Goal: Transaction & Acquisition: Download file/media

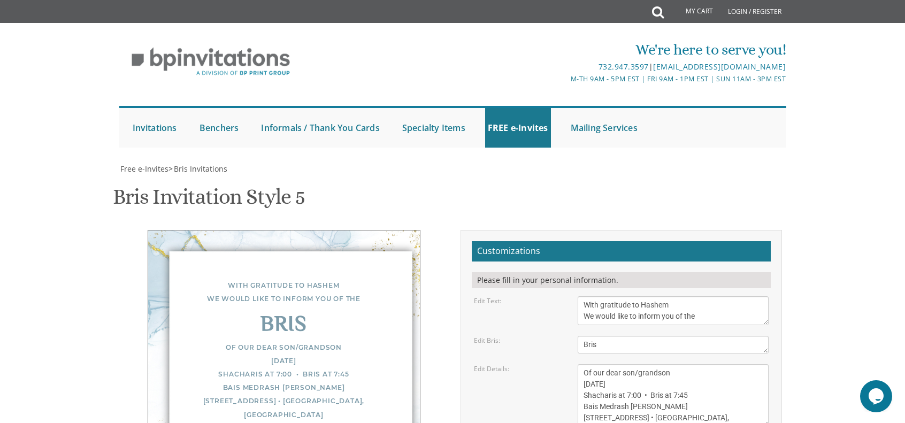
scroll to position [53, 0]
click at [674, 296] on textarea "With gratitude to Hashem We would like to inform you of the" at bounding box center [672, 310] width 191 height 29
type textarea "With gratitude to [PERSON_NAME] We would like to inform you of the"
type textarea "s"
type textarea "Pidyon Haben"
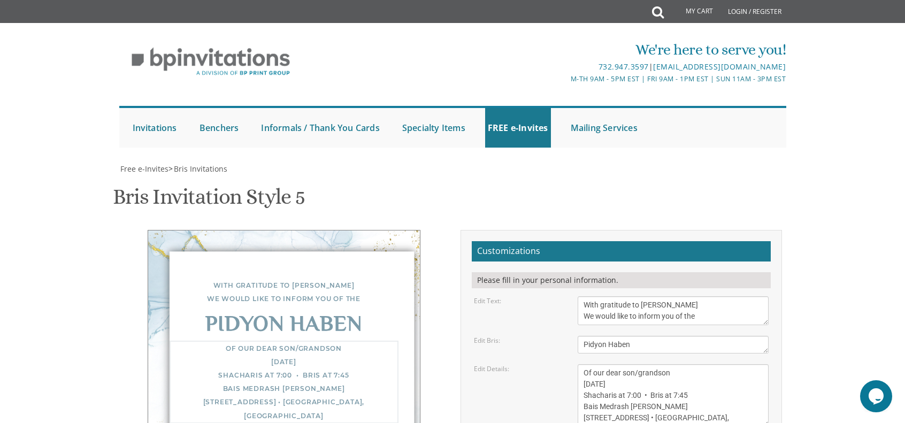
click at [639, 296] on textarea "With gratitude to Hashem We would like to inform you of the" at bounding box center [672, 310] width 191 height 29
click at [703, 296] on textarea "With gratitude to Hashem We would like to inform you of the" at bounding box center [672, 310] width 191 height 29
type textarea "With gratitude to [PERSON_NAME] We would like to inform you of the upcoming"
click at [627, 364] on textarea "Of our dear son/grandson [DATE] Shacharis at 7:00 • Bris at 7:45 Bais Medrash […" at bounding box center [672, 395] width 191 height 63
click at [672, 364] on textarea "Of our dear son/grandson [DATE] Shacharis at 7:00 • Bris at 7:45 Bais Medrash […" at bounding box center [672, 395] width 191 height 63
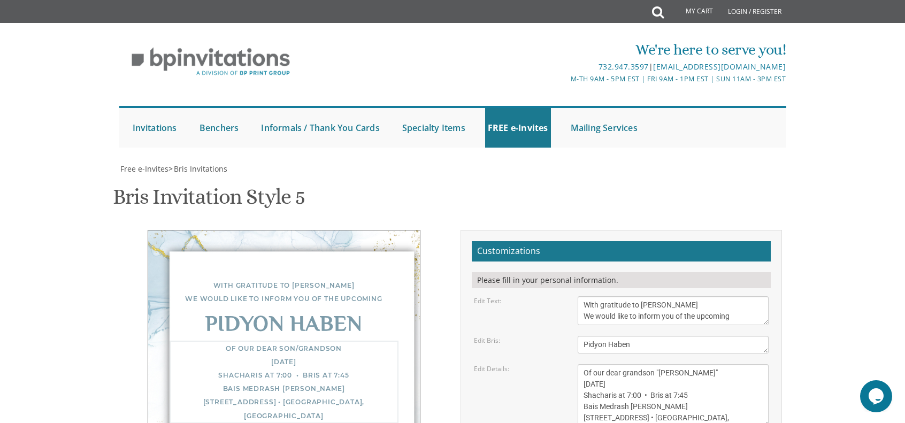
click at [610, 364] on textarea "Of our dear son/grandson [DATE] Shacharis at 7:00 • Bris at 7:45 Bais Medrash […" at bounding box center [672, 395] width 191 height 63
click at [584, 364] on textarea "Of our dear son/grandson [DATE] Shacharis at 7:00 • Bris at 7:45 Bais Medrash […" at bounding box center [672, 395] width 191 height 63
click at [682, 364] on textarea "Of our dear son/grandson [DATE] Shacharis at 7:00 • Bris at 7:45 Bais Medrash […" at bounding box center [672, 395] width 191 height 63
type textarea "Of our dear grandson "Yankele" [DATE][DATE] @ about 4pm [GEOGRAPHIC_DATA] [STRE…"
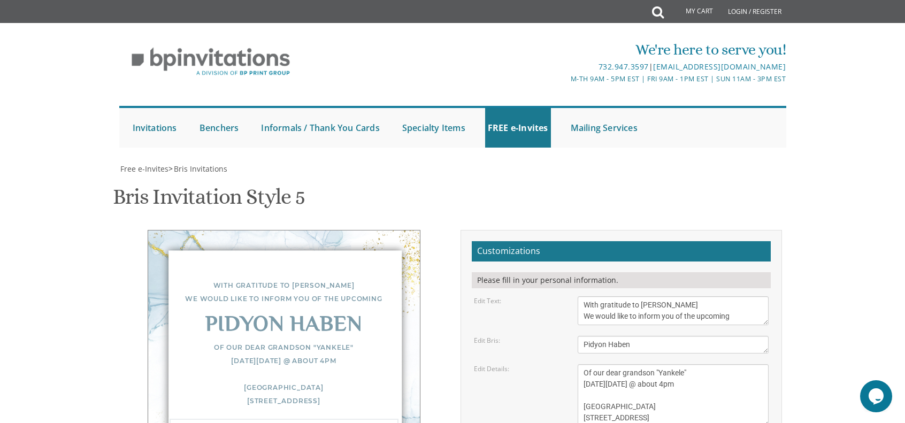
type textarea "[PERSON_NAME] & [PERSON_NAME]"
click at [186, 185] on h1 "Bris Invitation Style 5 SKU: bris5" at bounding box center [208, 201] width 191 height 32
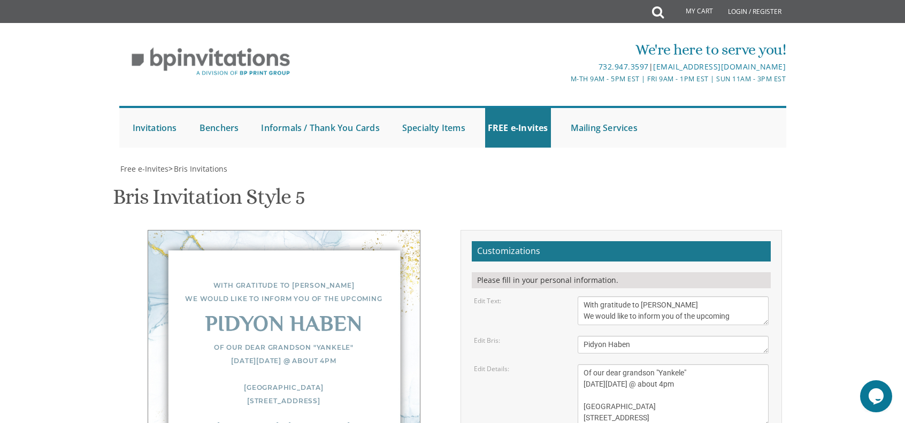
click at [188, 185] on h1 "Bris Invitation Style 5 SKU: bris5" at bounding box center [208, 201] width 191 height 32
click at [310, 177] on div "Bris Invitation Style 5 SKU: bris5" at bounding box center [452, 198] width 679 height 42
click at [136, 164] on span "Free e-Invites" at bounding box center [144, 169] width 48 height 10
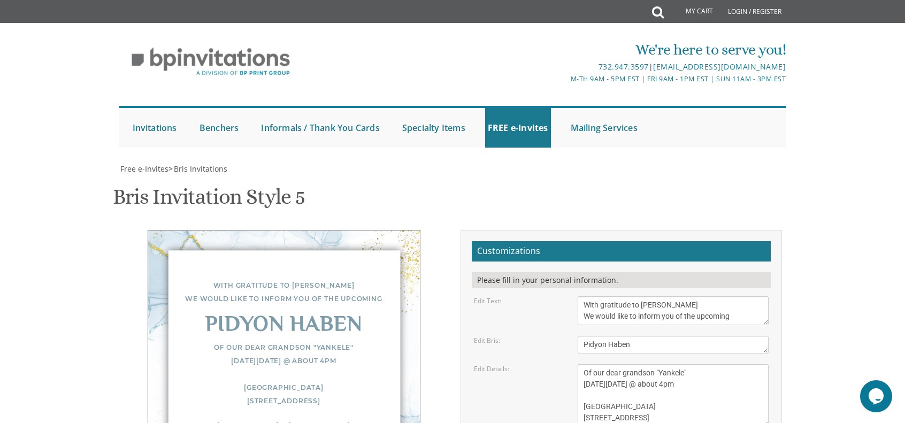
type input "[EMAIL_ADDRESS][DOMAIN_NAME]"
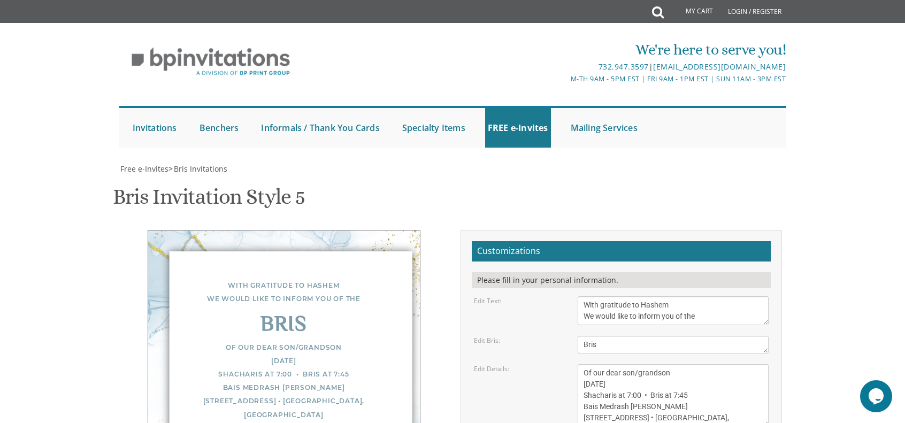
scroll to position [267, 0]
